Goal: Task Accomplishment & Management: Manage account settings

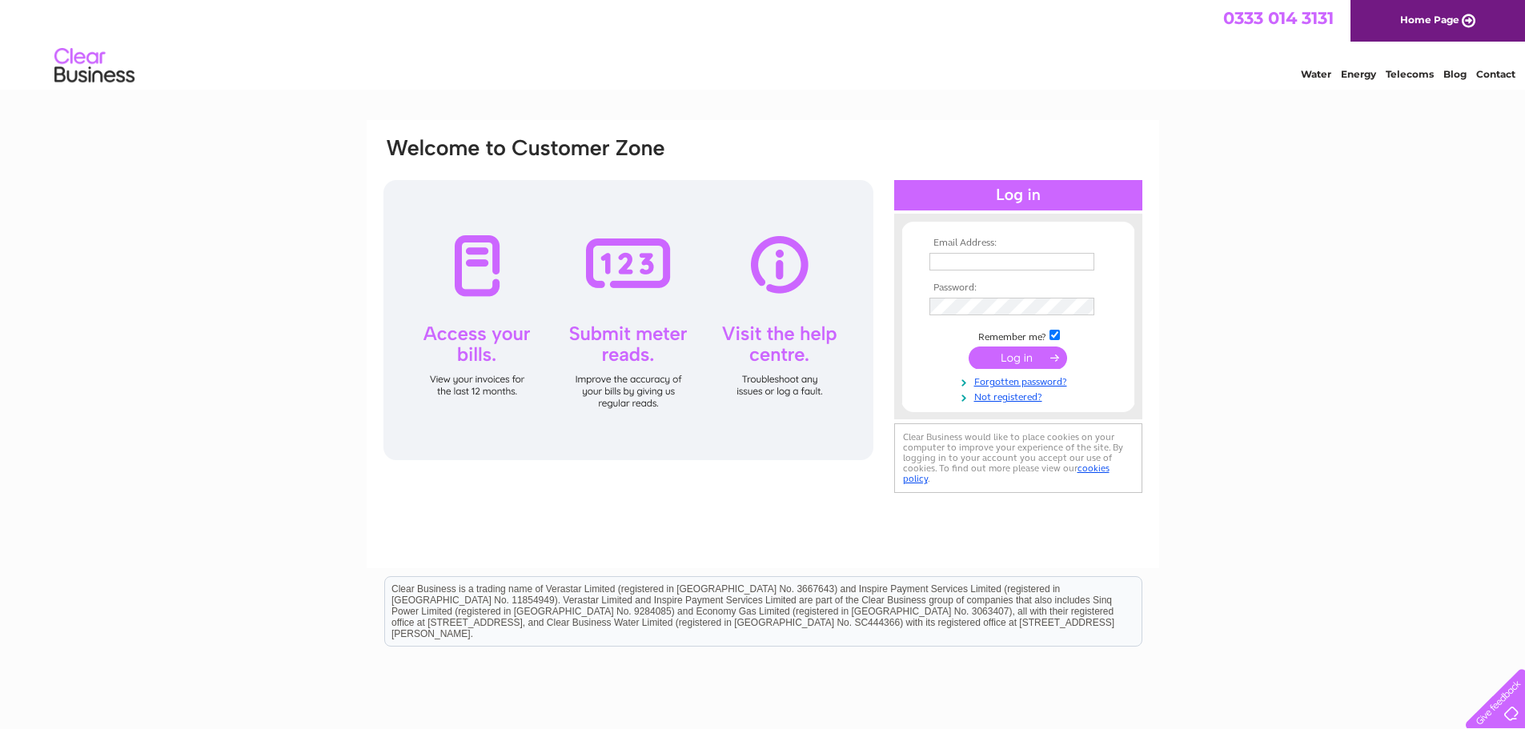
type input "[EMAIL_ADDRESS][DOMAIN_NAME]"
click at [1006, 354] on input "submit" at bounding box center [1018, 358] width 98 height 22
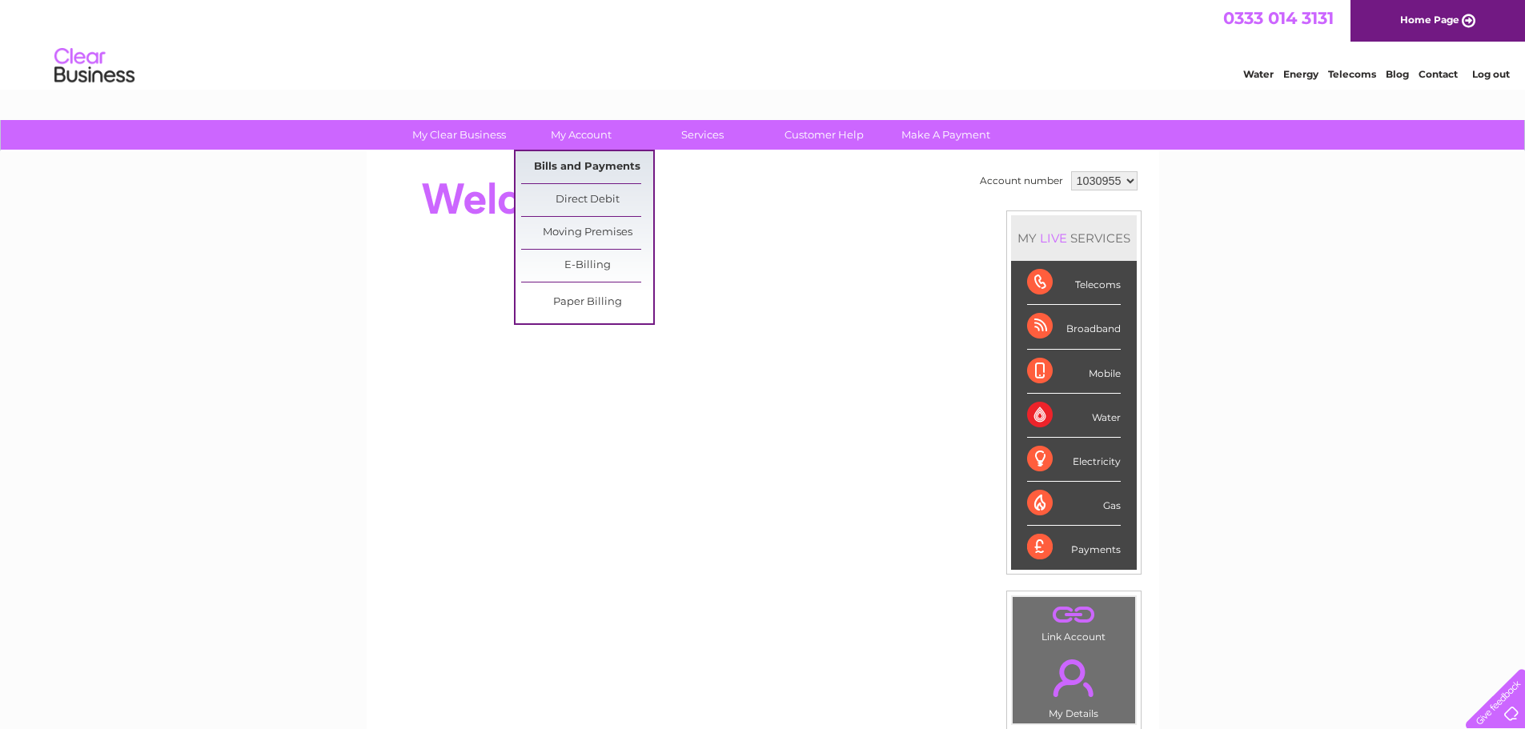
click at [583, 168] on link "Bills and Payments" at bounding box center [587, 167] width 132 height 32
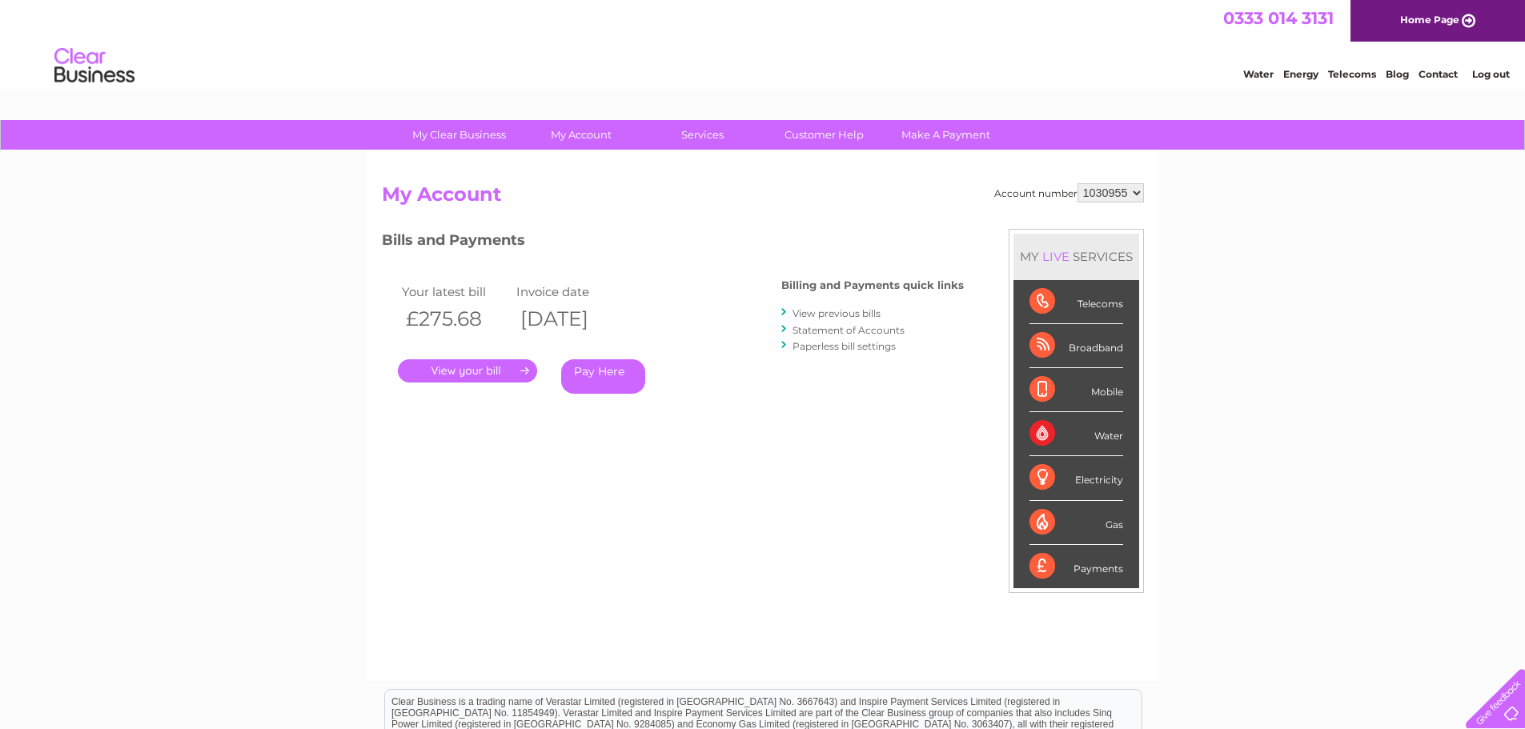
click at [497, 368] on link "." at bounding box center [467, 371] width 139 height 23
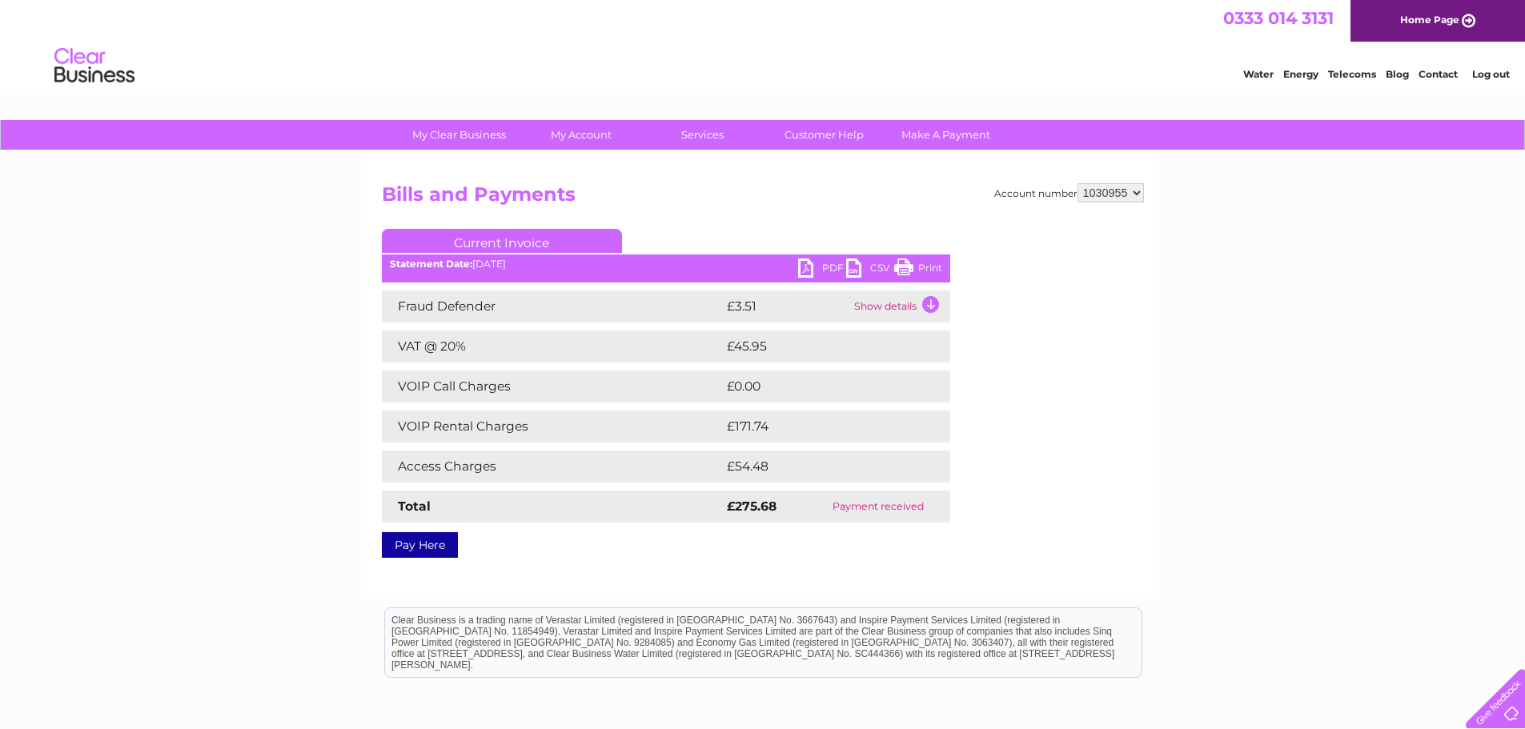
click at [881, 302] on td "Show details" at bounding box center [900, 307] width 100 height 32
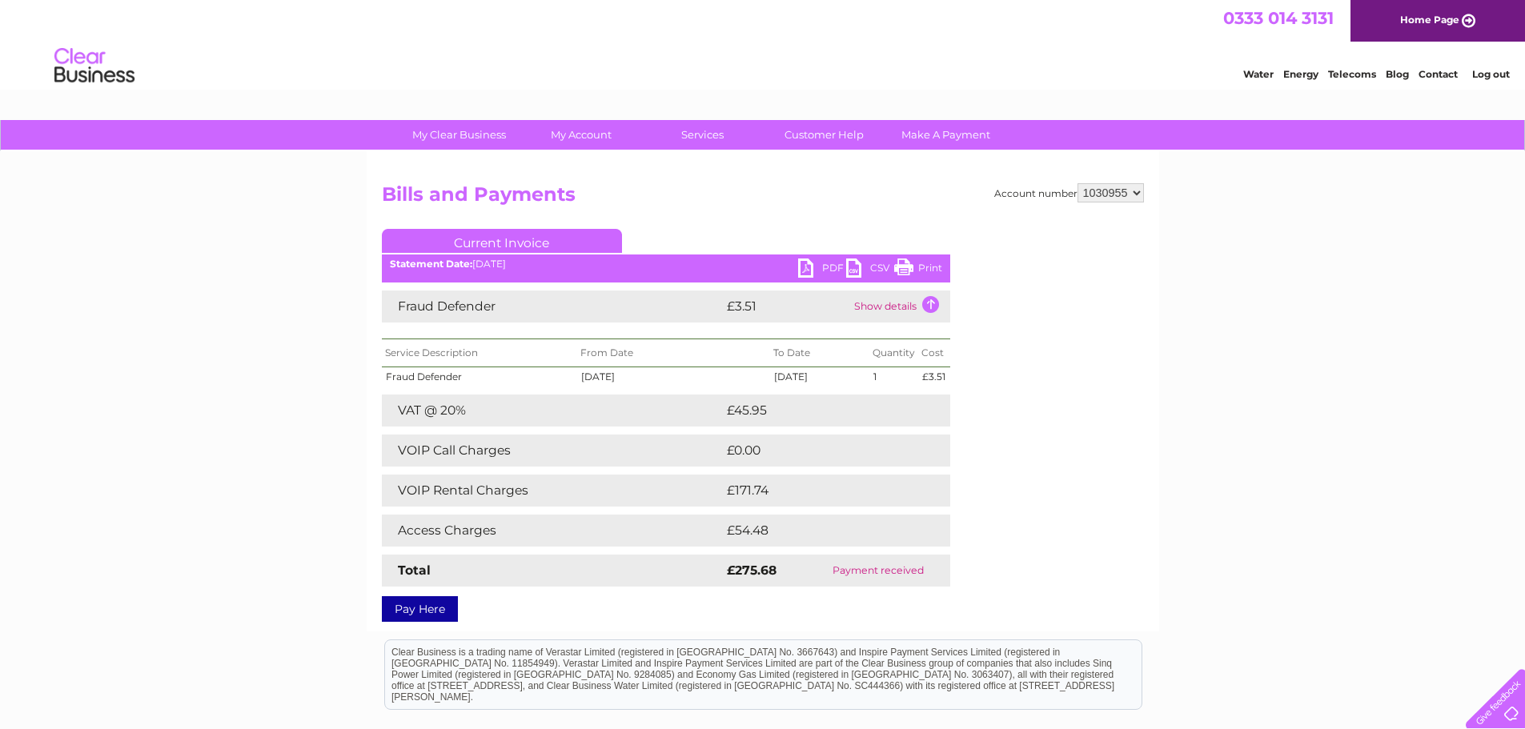
click at [883, 303] on td "Show details" at bounding box center [900, 307] width 100 height 32
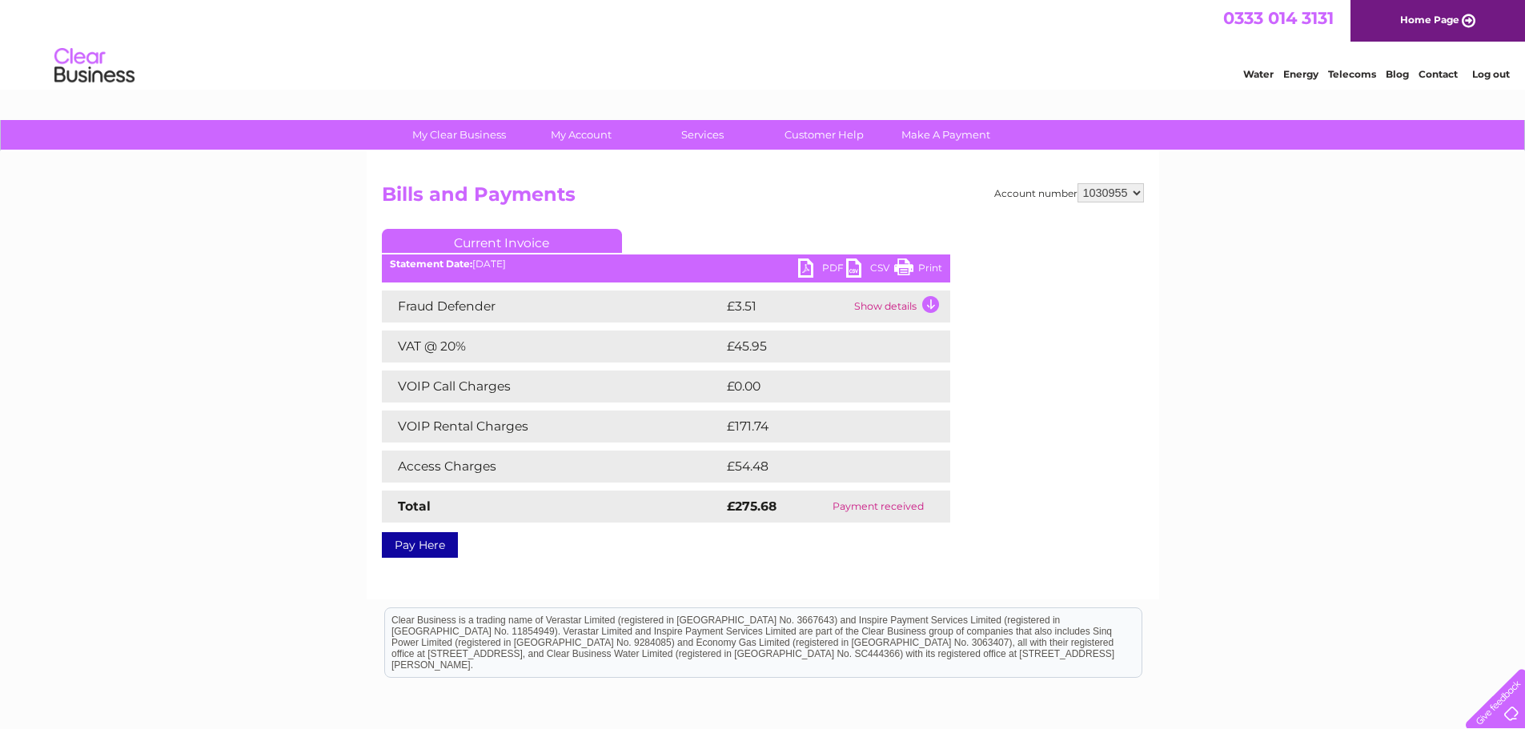
click at [817, 271] on link "PDF" at bounding box center [822, 270] width 48 height 23
